Goal: Navigation & Orientation: Go to known website

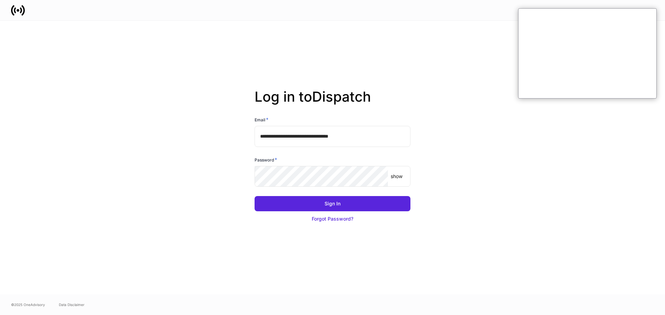
click at [312, 136] on input "**********" at bounding box center [332, 136] width 156 height 21
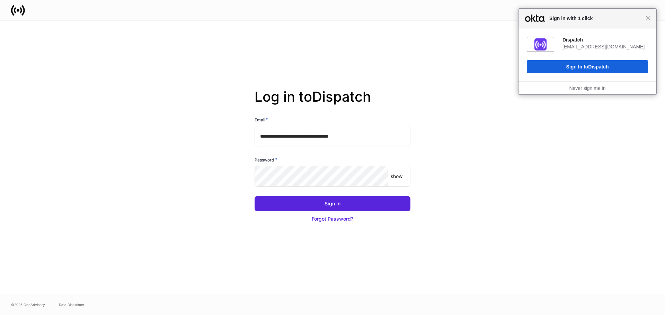
click at [312, 137] on input "**********" at bounding box center [332, 136] width 156 height 21
type input "**********"
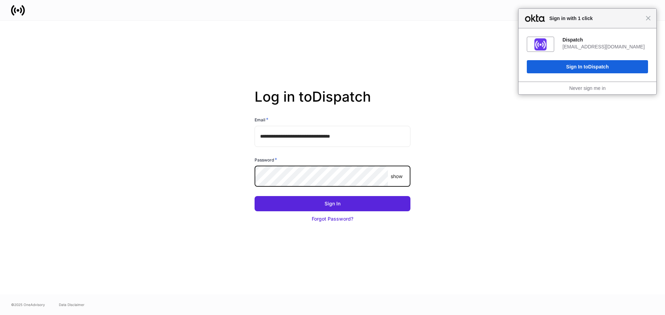
click at [254, 196] on button "Sign In" at bounding box center [332, 203] width 156 height 15
